Goal: Information Seeking & Learning: Learn about a topic

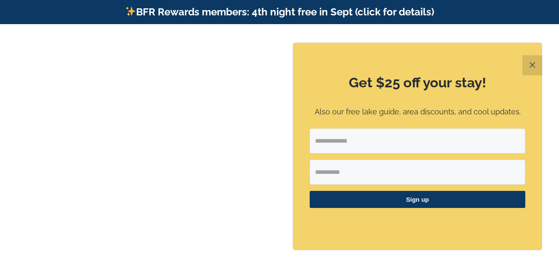
click at [535, 65] on button "✕" at bounding box center [532, 65] width 20 height 20
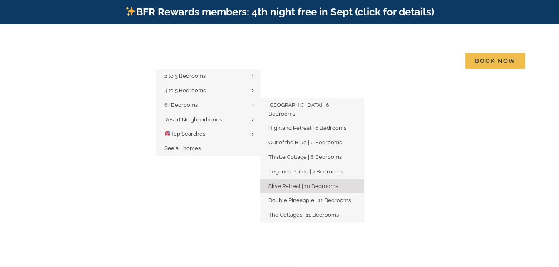
click at [320, 183] on span "Skye Retreat | 10 Bedrooms" at bounding box center [303, 186] width 70 height 6
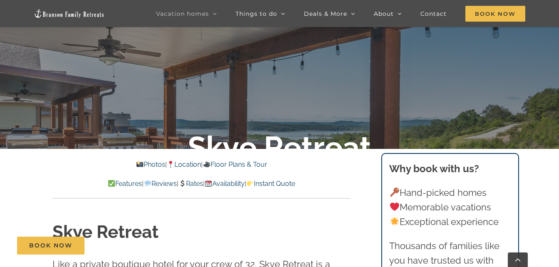
scroll to position [166, 0]
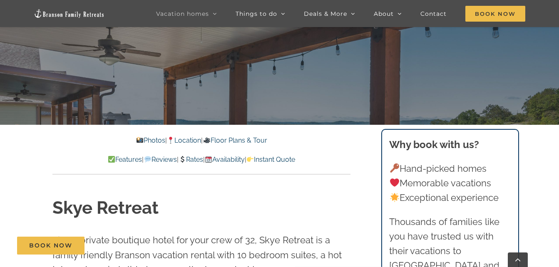
click at [246, 140] on link "Floor Plans & Tour" at bounding box center [235, 141] width 64 height 8
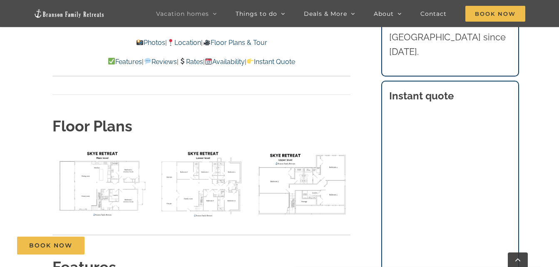
scroll to position [2988, 0]
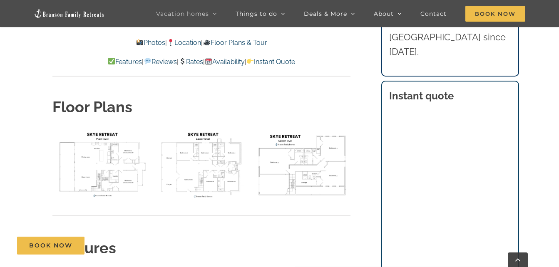
click at [108, 128] on img "floor plan Skye main level" at bounding box center [100, 164] width 97 height 72
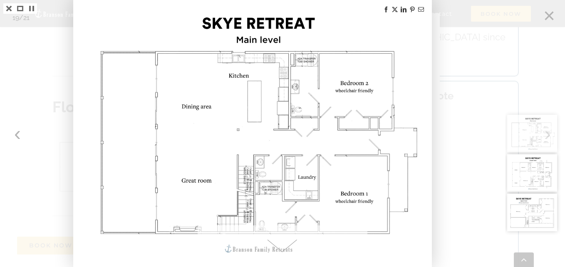
click at [312, 133] on img at bounding box center [253, 133] width 356 height 267
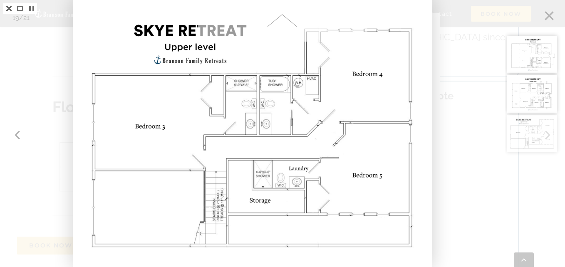
click at [551, 12] on div at bounding box center [535, 133] width 60 height 267
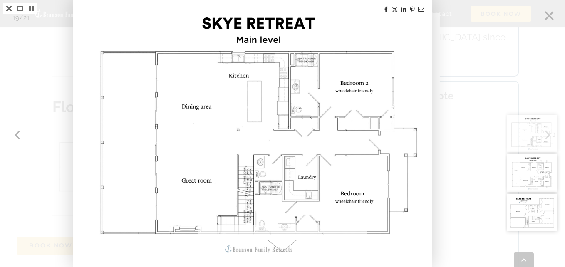
click at [549, 14] on div at bounding box center [535, 133] width 60 height 267
click at [549, 15] on div at bounding box center [535, 133] width 60 height 267
click at [284, 55] on img at bounding box center [253, 133] width 356 height 267
click at [5, 10] on link at bounding box center [8, 8] width 11 height 10
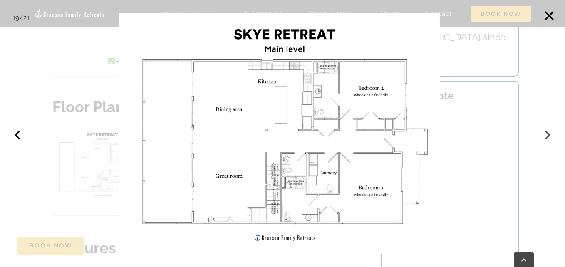
click at [549, 137] on button "›" at bounding box center [548, 133] width 18 height 18
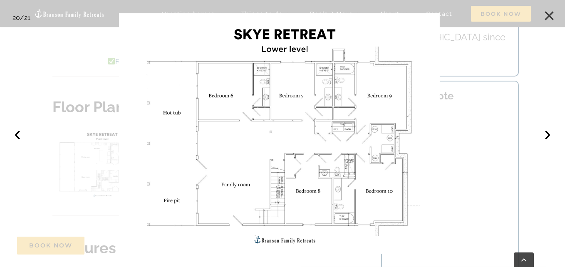
click at [550, 12] on button "×" at bounding box center [549, 16] width 18 height 18
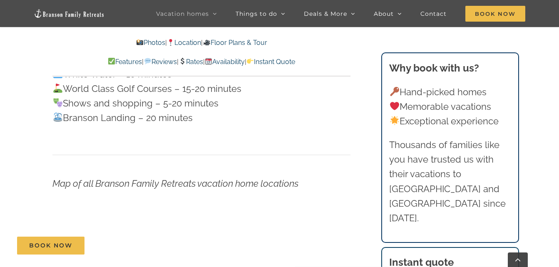
scroll to position [2156, 0]
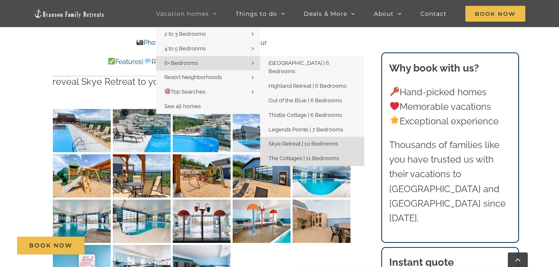
click at [310, 155] on span "The Cottages | 11 Bedrooms" at bounding box center [303, 158] width 70 height 6
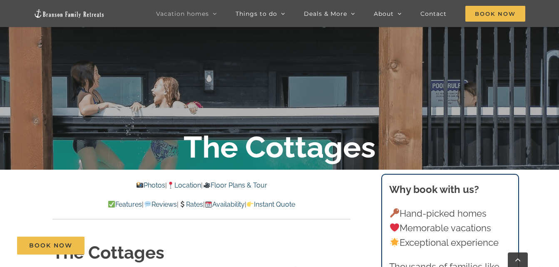
scroll to position [125, 0]
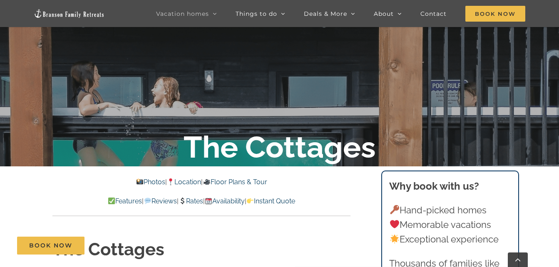
click at [253, 181] on link "Floor Plans & Tour" at bounding box center [235, 182] width 64 height 8
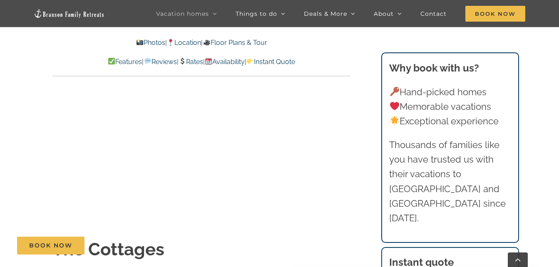
scroll to position [5865, 0]
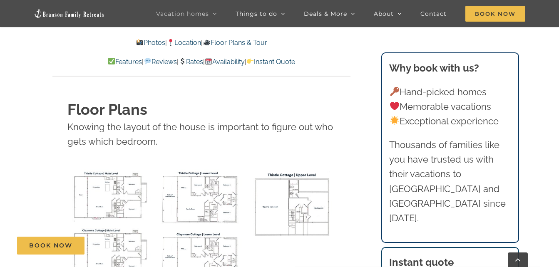
click at [108, 169] on img "Thistle Cottage main level floor plan" at bounding box center [110, 195] width 87 height 53
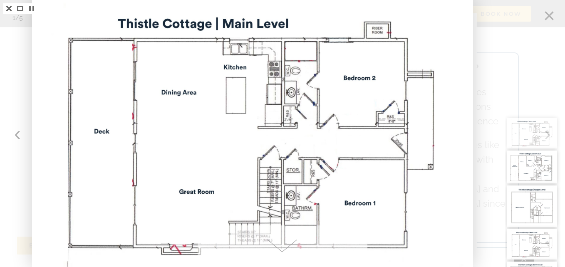
click at [7, 10] on link at bounding box center [8, 8] width 11 height 10
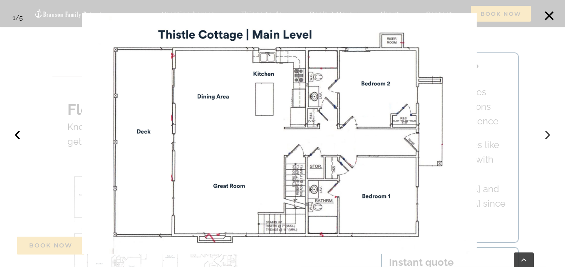
click at [548, 135] on button "›" at bounding box center [548, 133] width 18 height 18
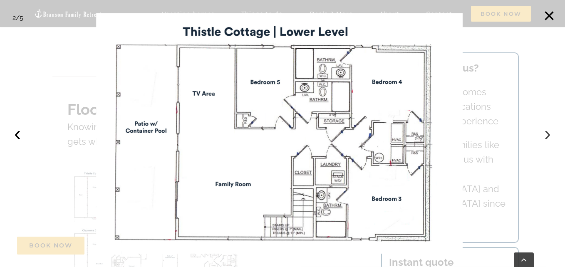
click at [547, 135] on button "›" at bounding box center [548, 133] width 18 height 18
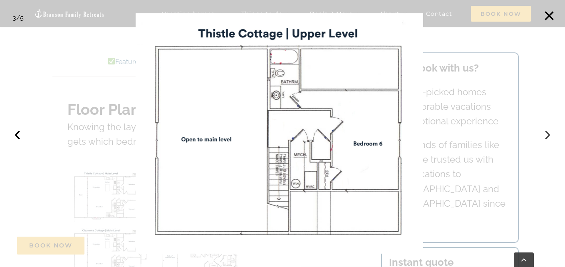
click at [549, 136] on button "›" at bounding box center [548, 133] width 18 height 18
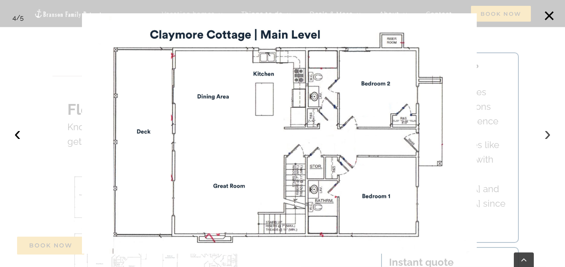
click at [549, 136] on button "›" at bounding box center [548, 133] width 18 height 18
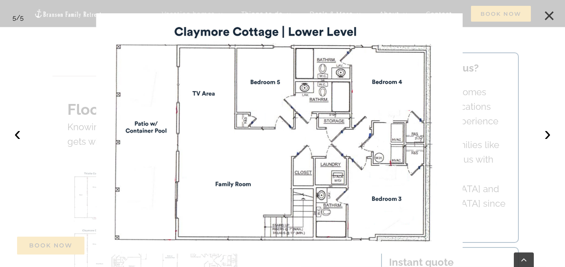
click at [553, 16] on button "×" at bounding box center [549, 16] width 18 height 18
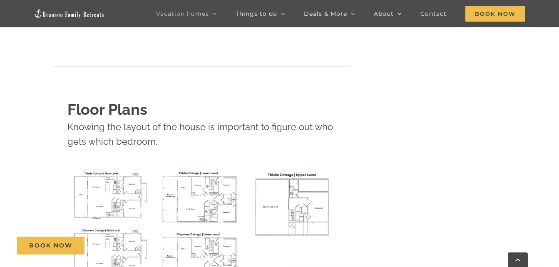
scroll to position [125, 0]
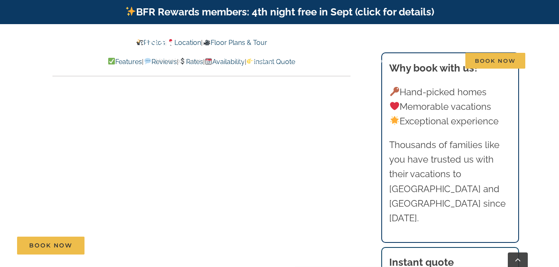
scroll to position [3013, 0]
